Goal: Communication & Community: Share content

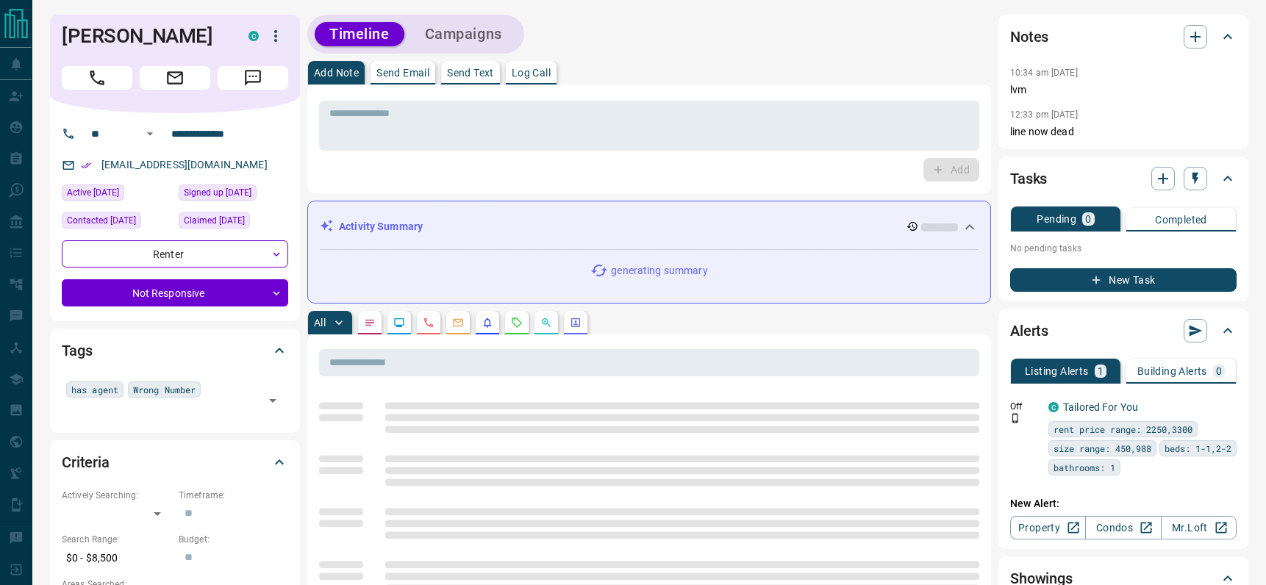
click at [418, 68] on p "Send Email" at bounding box center [402, 73] width 53 height 10
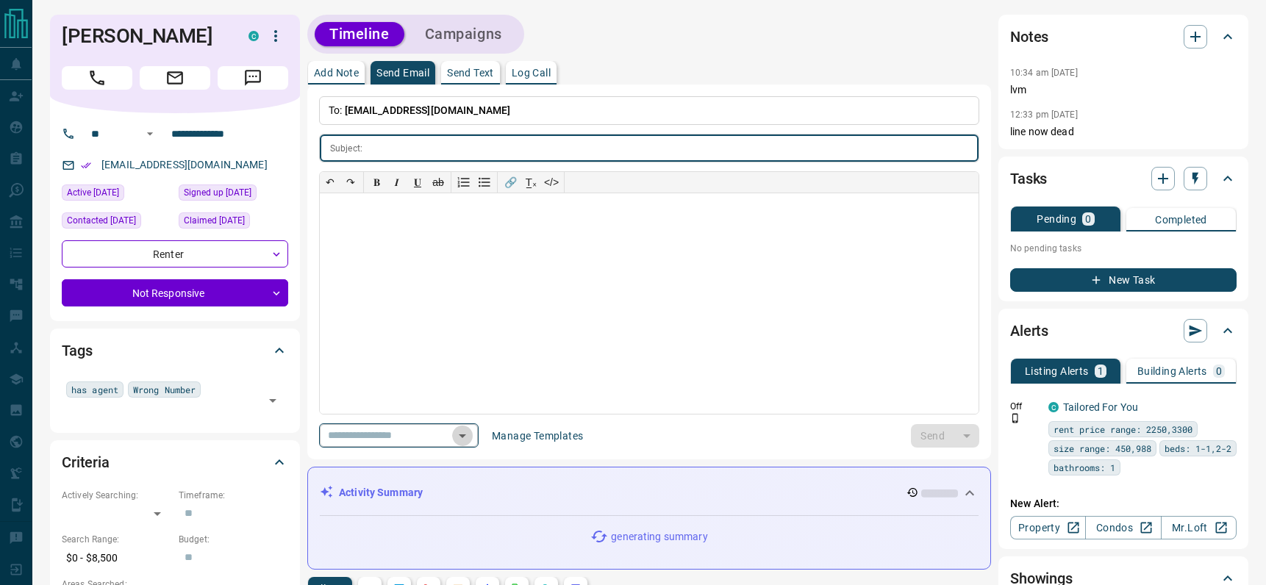
click at [466, 435] on icon "Open" at bounding box center [462, 437] width 7 height 4
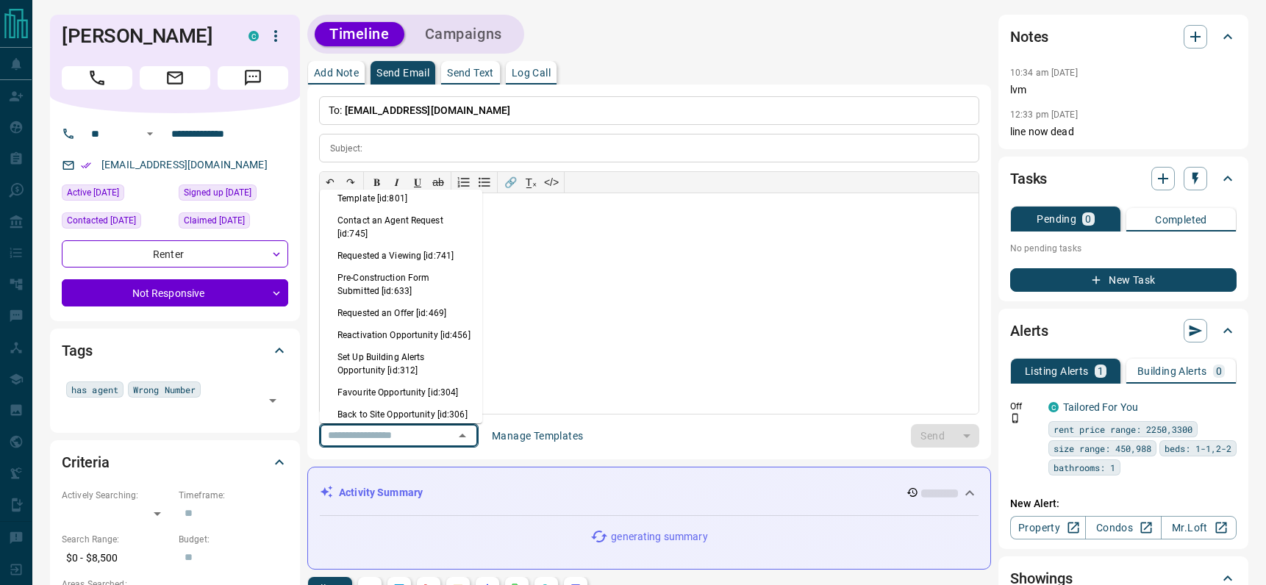
scroll to position [995, 0]
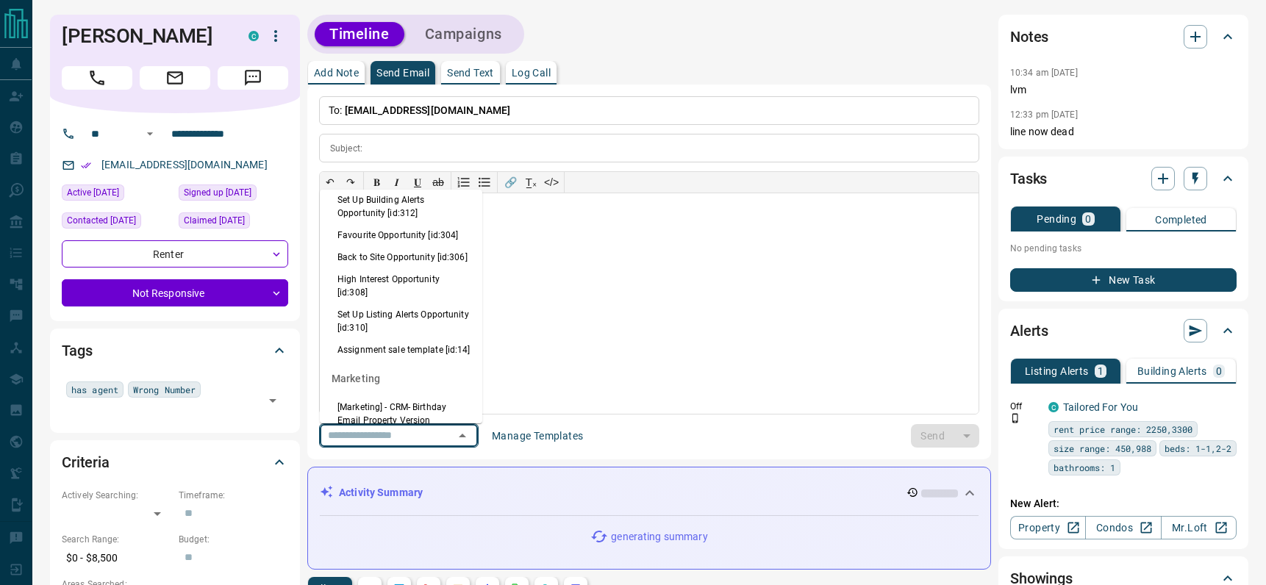
drag, startPoint x: 389, startPoint y: 279, endPoint x: 734, endPoint y: 357, distance: 353.7
click at [390, 268] on li "Back to Site Opportunity [id:306]" at bounding box center [401, 257] width 162 height 22
type input "**********"
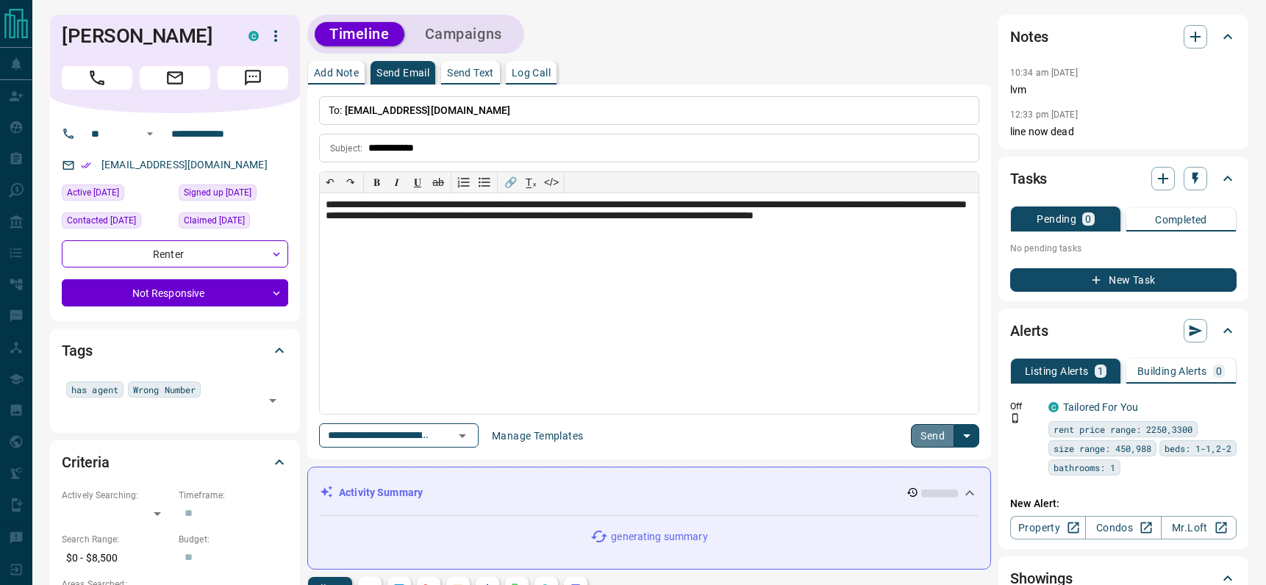
click at [945, 440] on button "Send" at bounding box center [932, 436] width 43 height 24
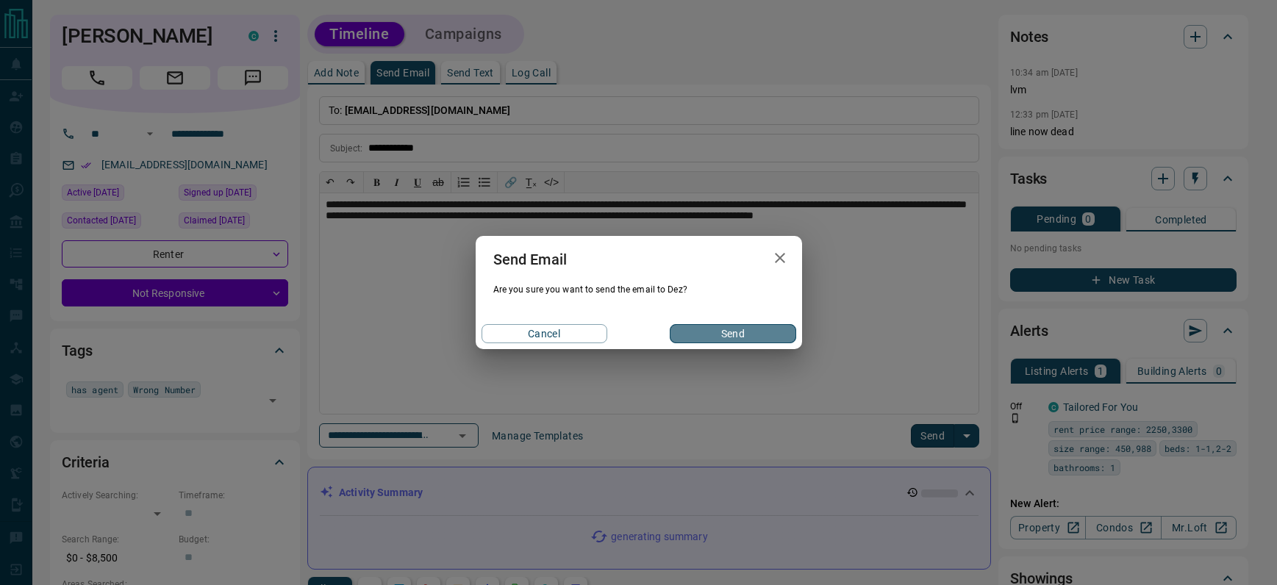
click at [747, 334] on button "Send" at bounding box center [733, 333] width 126 height 19
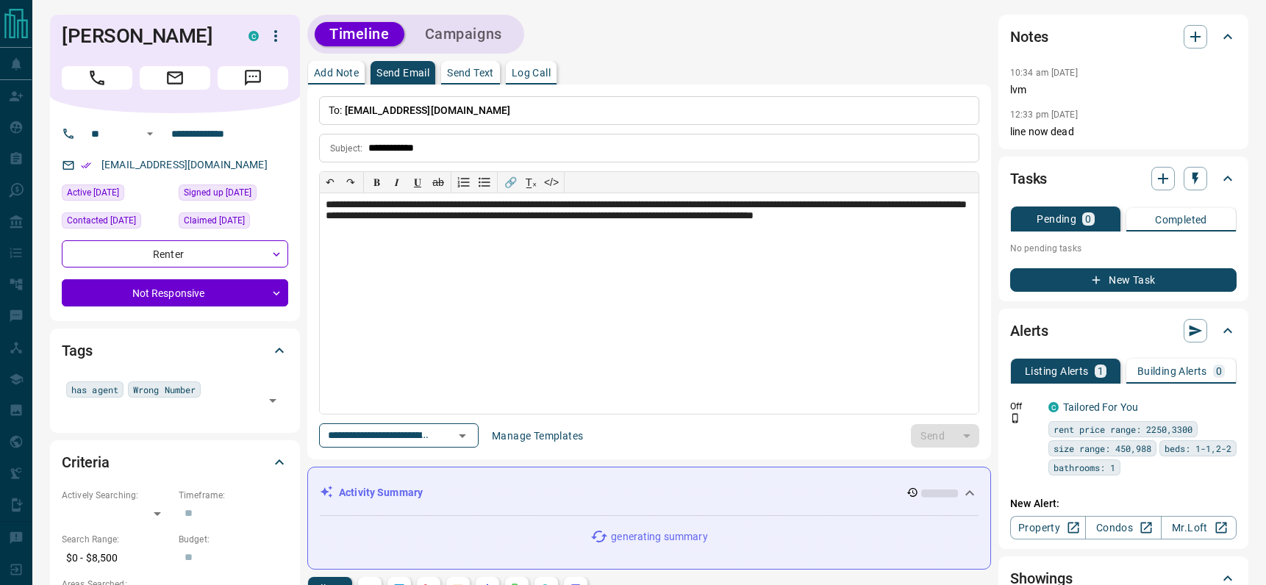
click at [1181, 172] on div at bounding box center [1179, 179] width 56 height 24
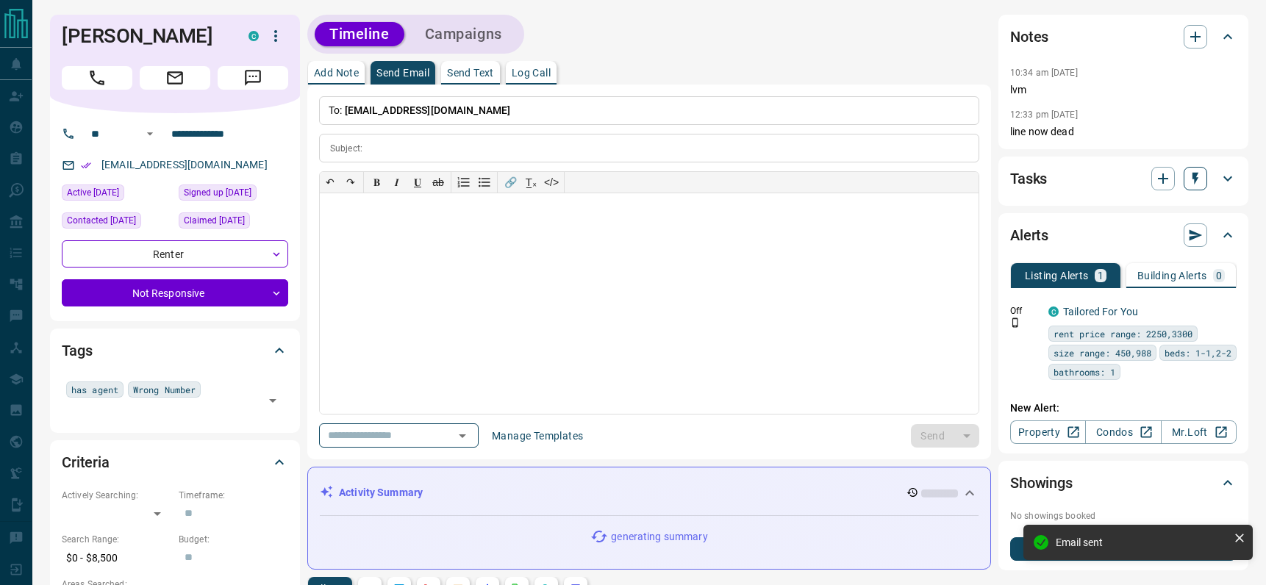
click at [1191, 178] on icon "button" at bounding box center [1195, 178] width 15 height 15
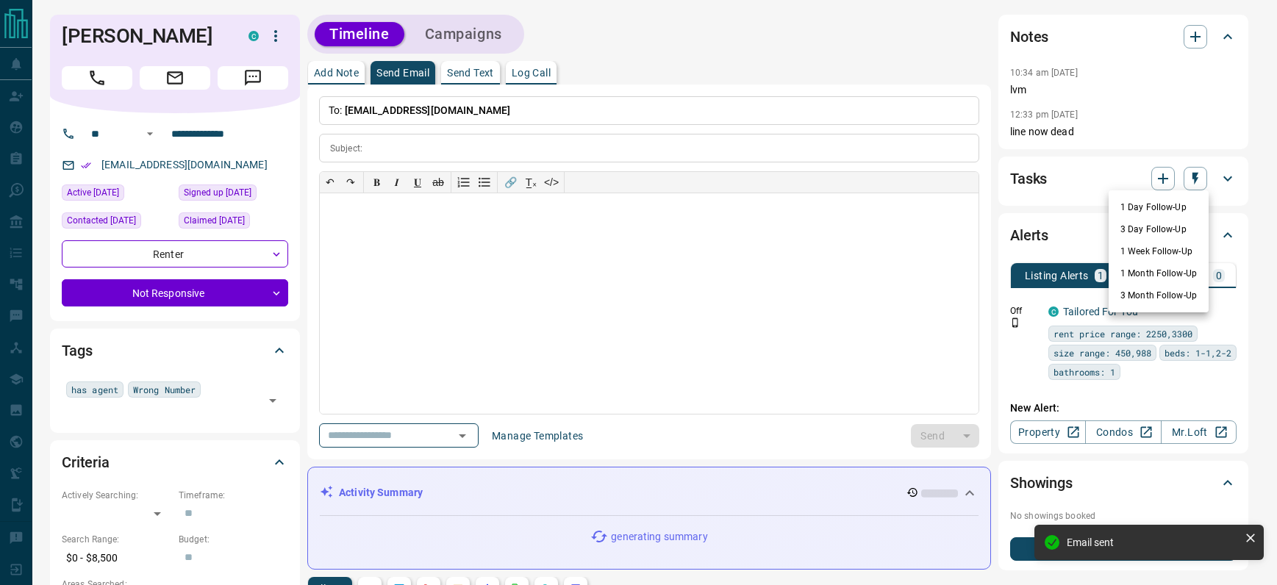
click at [1167, 201] on li "1 Day Follow-Up" at bounding box center [1159, 207] width 100 height 22
